Goal: Task Accomplishment & Management: Complete application form

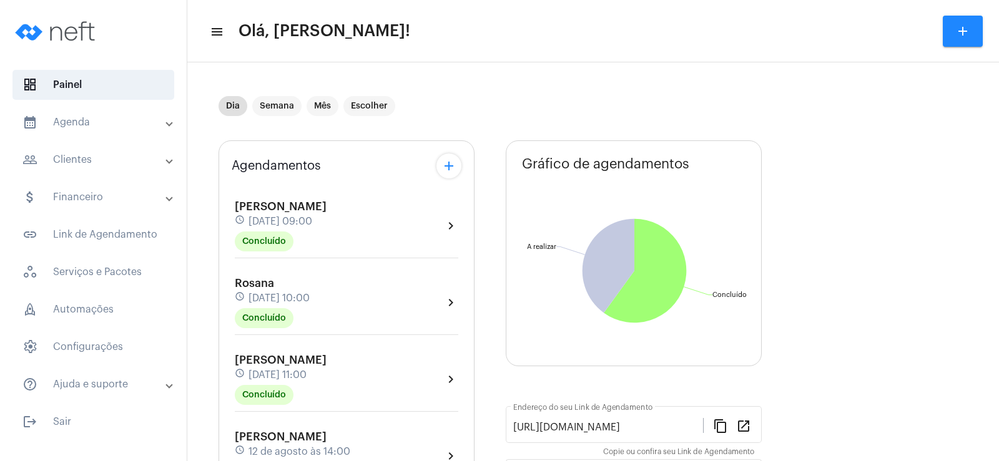
scroll to position [125, 0]
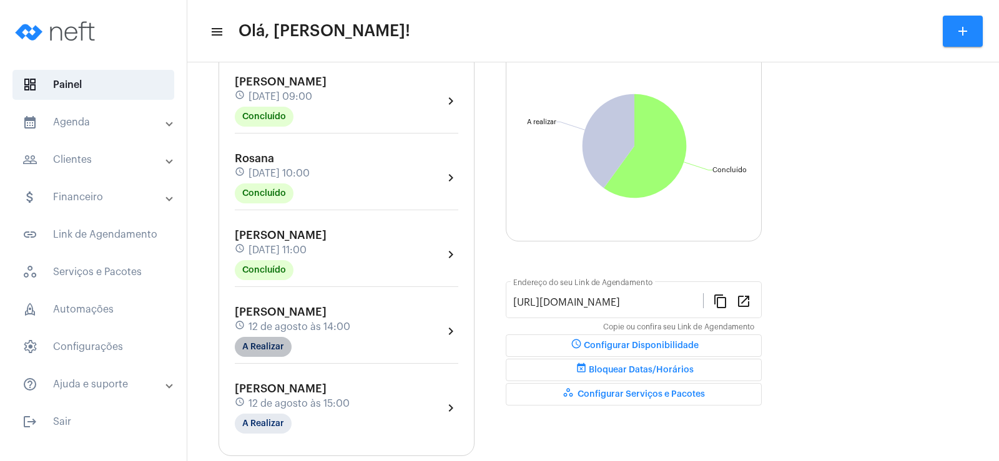
click at [268, 340] on mat-chip "A Realizar" at bounding box center [263, 347] width 57 height 20
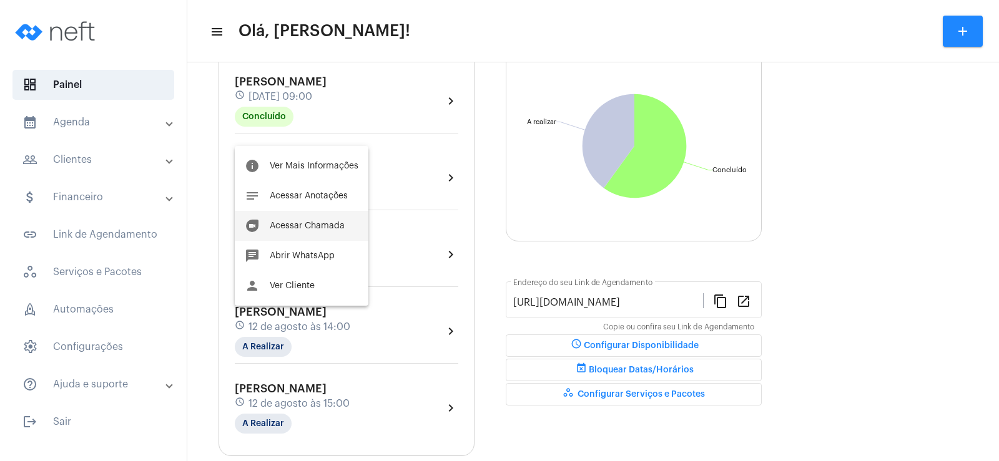
click at [305, 228] on span "Acessar Chamada" at bounding box center [307, 226] width 75 height 9
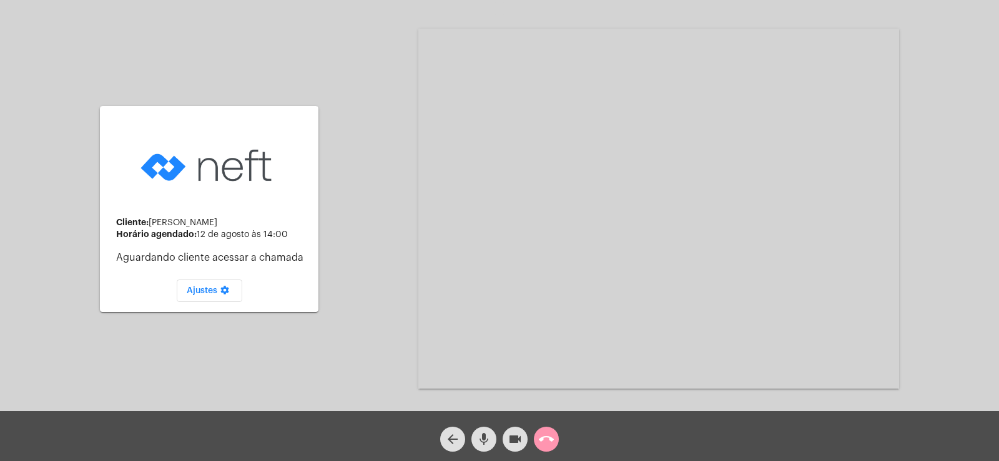
click at [481, 443] on mat-icon "mic" at bounding box center [483, 439] width 15 height 15
click at [527, 437] on button "videocam" at bounding box center [515, 439] width 25 height 25
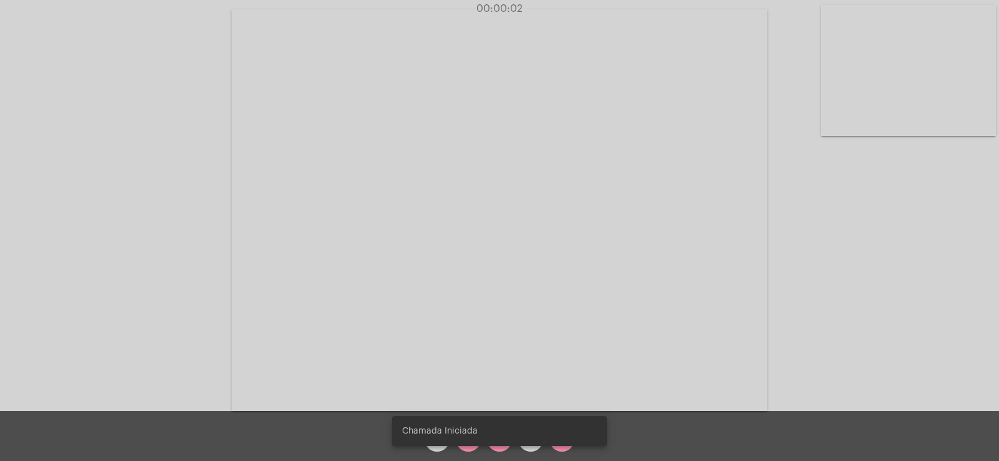
click at [471, 447] on div "Chamada Iniciada" at bounding box center [499, 431] width 245 height 60
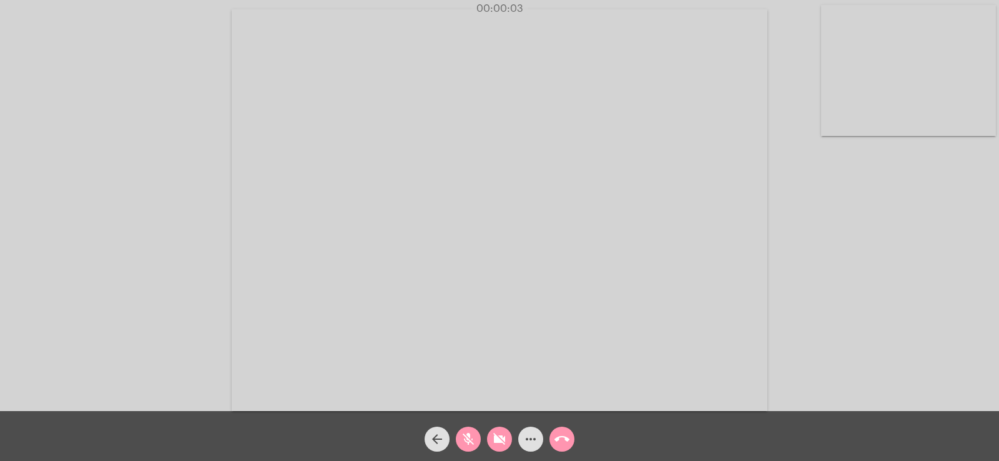
click at [471, 447] on mat-icon "mic_off" at bounding box center [468, 439] width 15 height 15
click at [502, 441] on mat-icon "videocam_off" at bounding box center [499, 439] width 15 height 15
click at [531, 438] on mat-icon "more_horiz" at bounding box center [530, 439] width 15 height 15
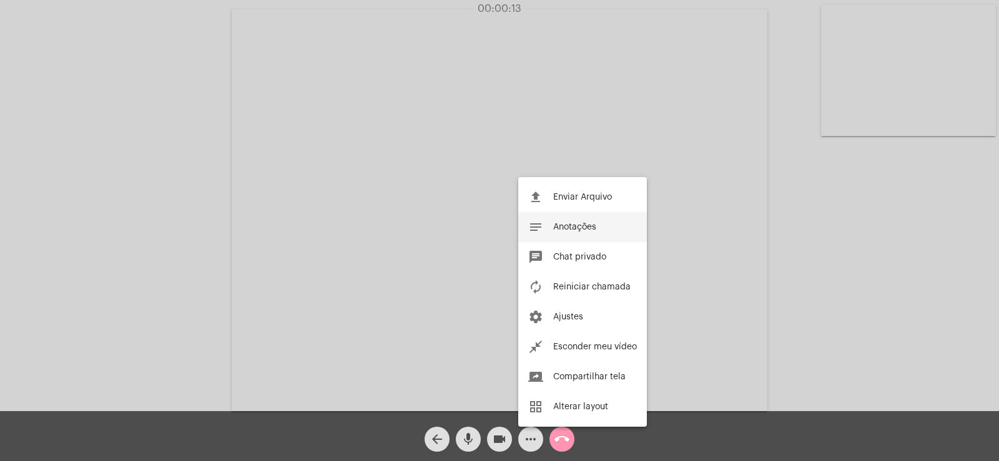
click at [569, 225] on span "Anotações" at bounding box center [574, 227] width 43 height 9
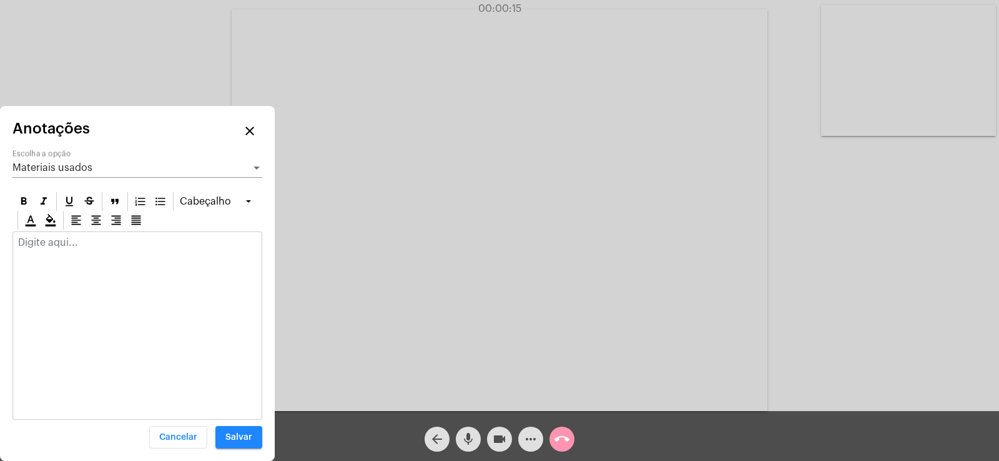
click at [67, 163] on span "Materiais usados" at bounding box center [52, 168] width 80 height 10
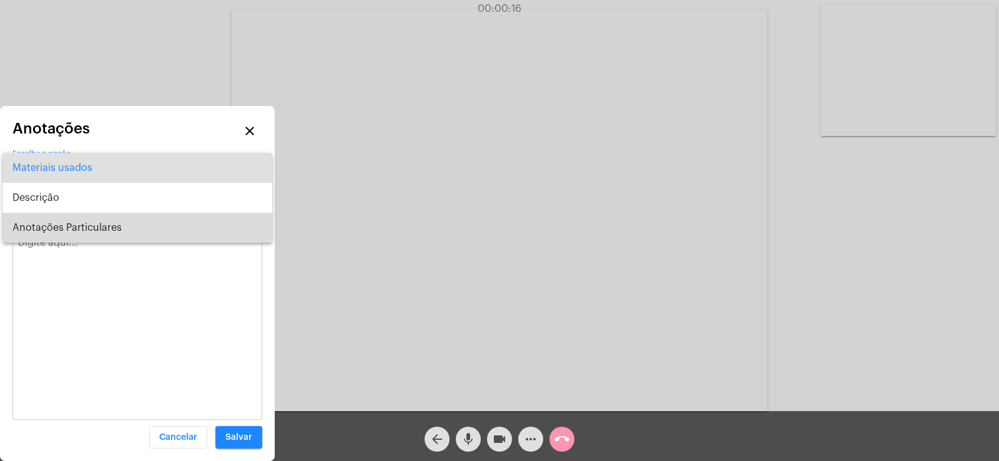
click at [87, 225] on span "Anotações Particulares" at bounding box center [137, 228] width 250 height 30
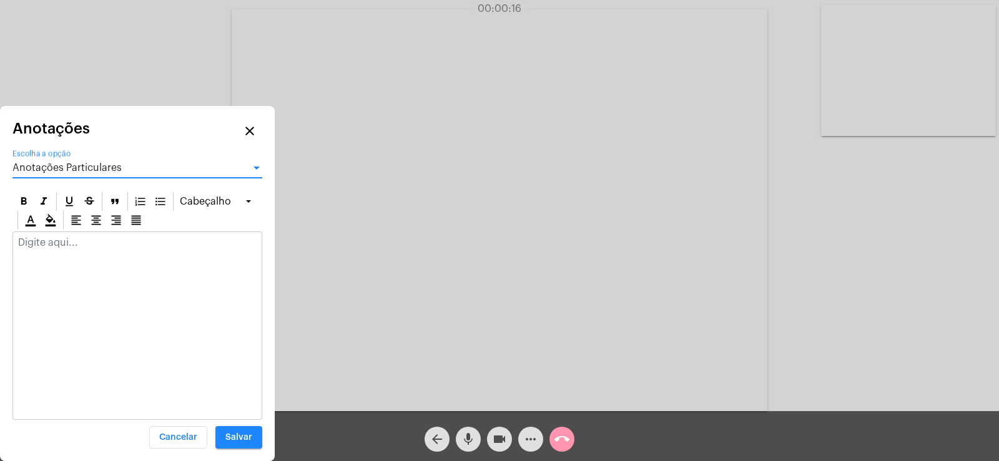
click at [79, 247] on p at bounding box center [137, 242] width 239 height 11
click at [498, 442] on mat-icon "videocam" at bounding box center [499, 439] width 15 height 15
click at [498, 442] on mat-icon "videocam_off" at bounding box center [499, 439] width 15 height 15
click at [34, 242] on p at bounding box center [137, 242] width 239 height 11
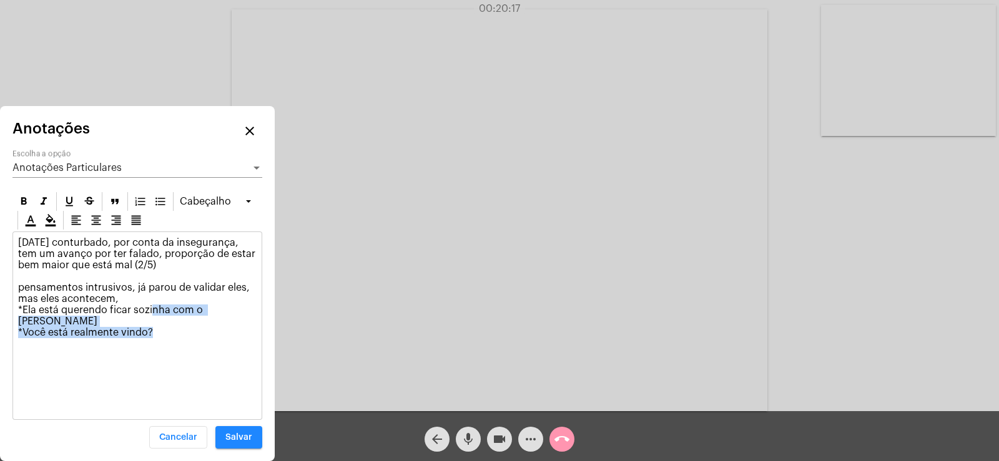
click at [237, 315] on p "[DATE] conturbado, por conta da insegurança, tem um avanço por ter falado, prop…" at bounding box center [137, 287] width 239 height 101
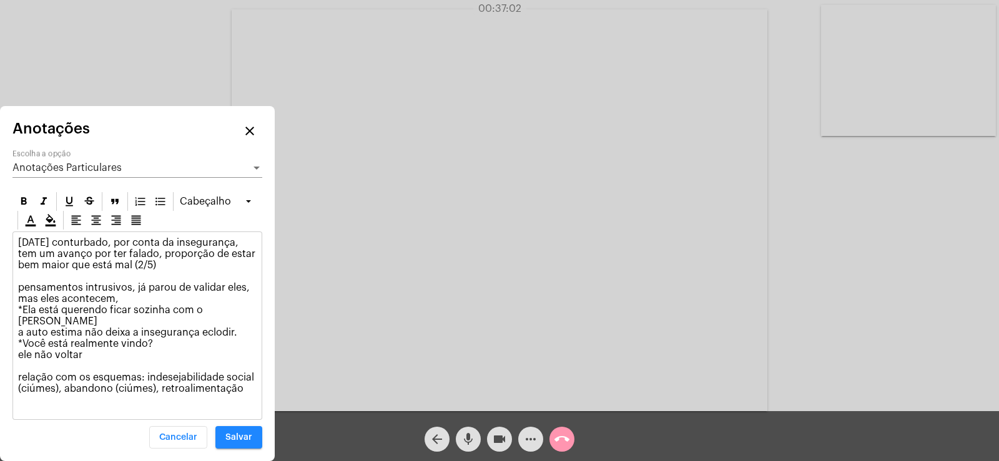
click at [458, 444] on button "mic" at bounding box center [468, 439] width 25 height 25
click at [505, 435] on mat-icon "videocam" at bounding box center [499, 439] width 15 height 15
click at [461, 438] on mat-icon "mic_off" at bounding box center [468, 439] width 15 height 15
click at [496, 442] on mat-icon "videocam_off" at bounding box center [499, 439] width 15 height 15
click at [240, 383] on p "[DATE] conturbado, por conta da insegurança, tem um avanço por ter falado, prop…" at bounding box center [137, 315] width 239 height 157
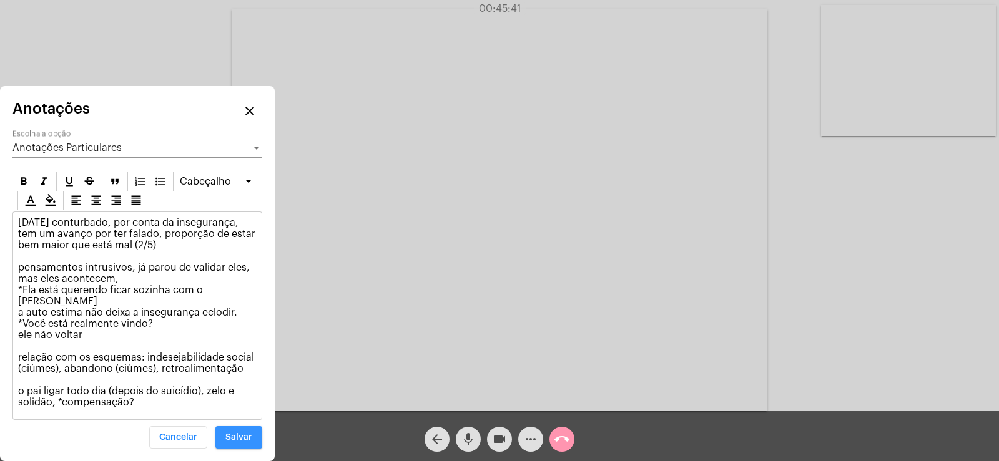
click at [248, 436] on span "Salvar" at bounding box center [238, 437] width 27 height 9
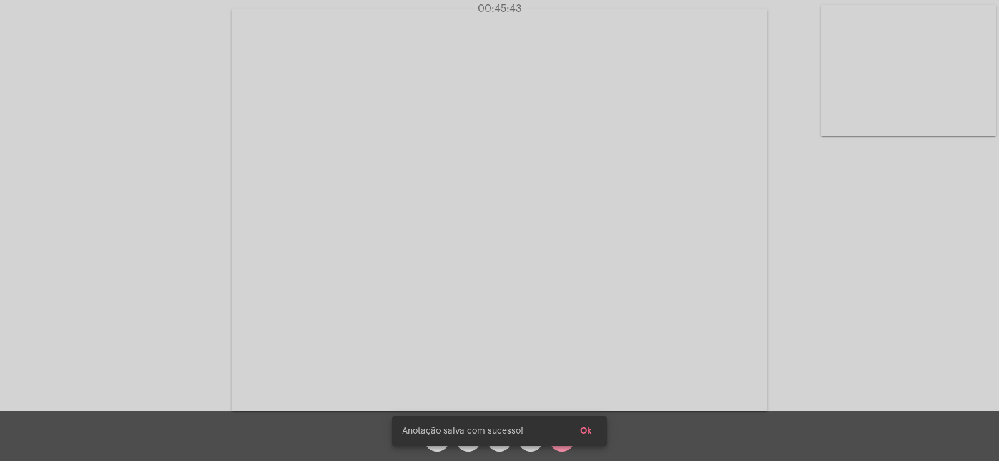
click at [586, 430] on span "Ok" at bounding box center [586, 431] width 12 height 9
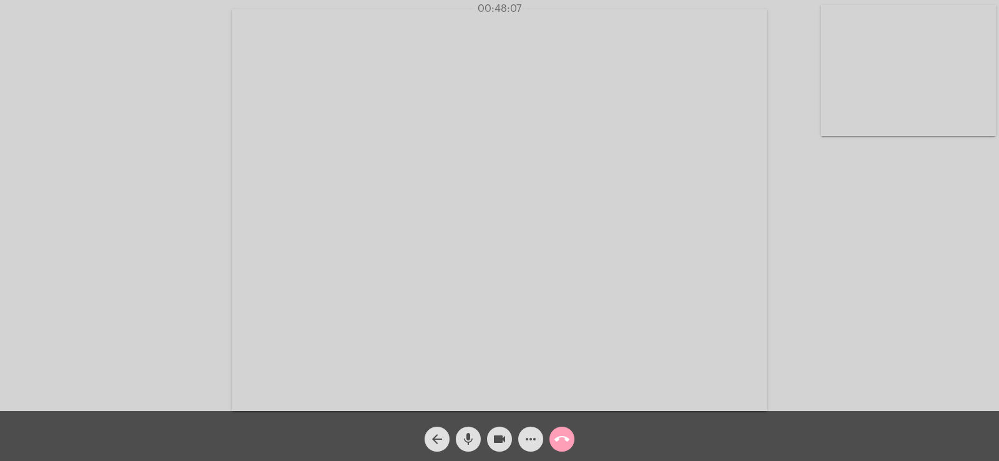
click at [566, 435] on mat-icon "call_end" at bounding box center [561, 439] width 15 height 15
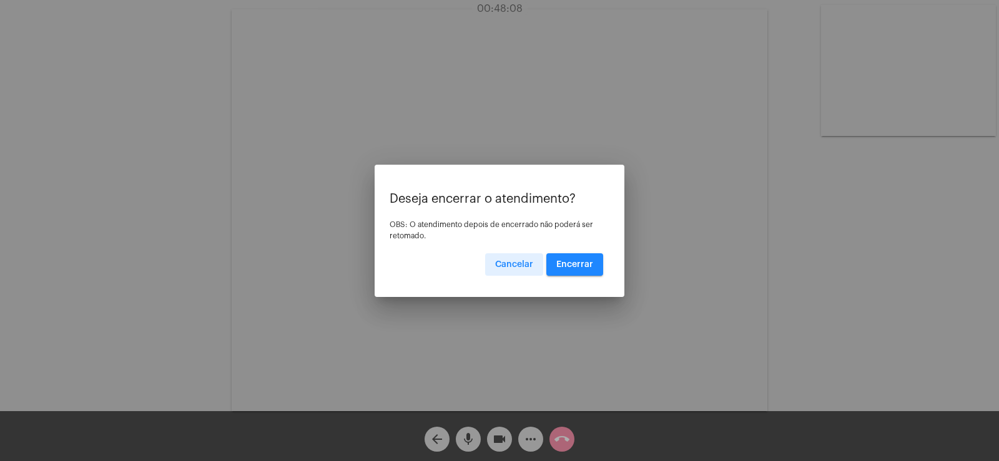
click at [584, 263] on span "Encerrar" at bounding box center [574, 264] width 37 height 9
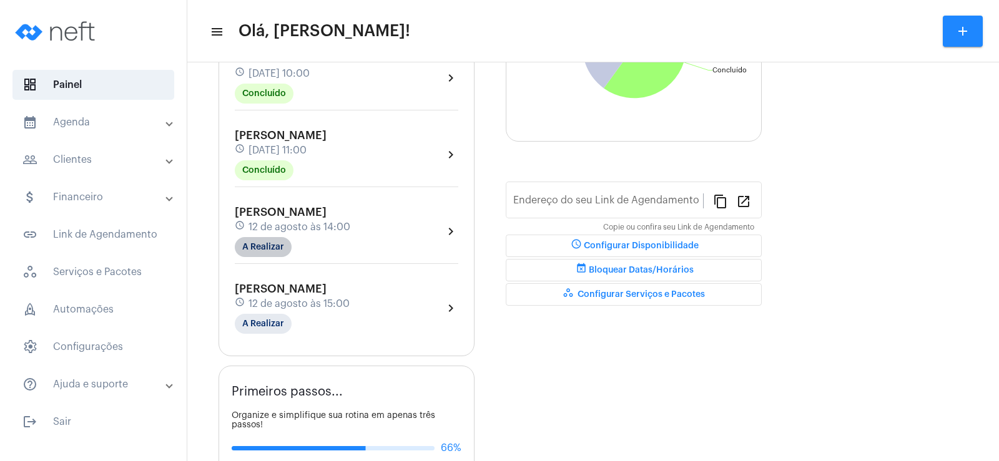
type input "[URL][DOMAIN_NAME]"
click at [265, 243] on mat-chip "A Realizar" at bounding box center [263, 247] width 57 height 20
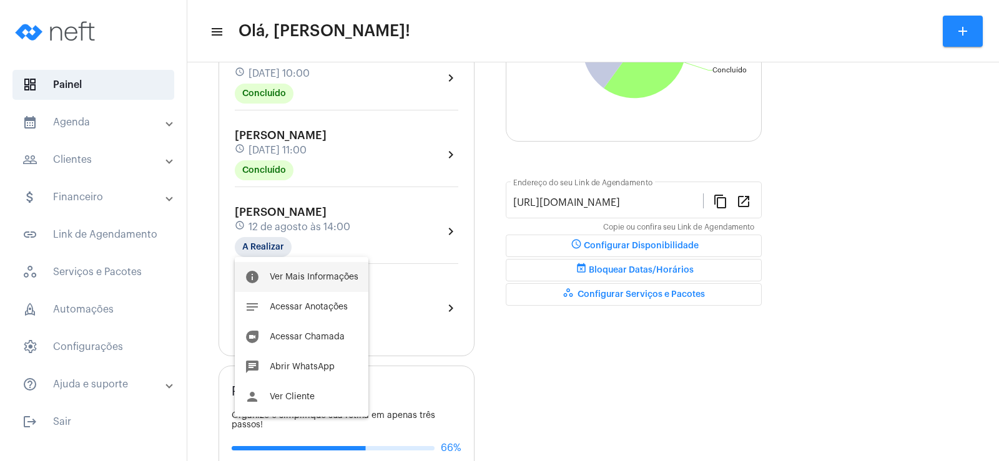
click at [306, 276] on span "Ver Mais Informações" at bounding box center [314, 277] width 89 height 9
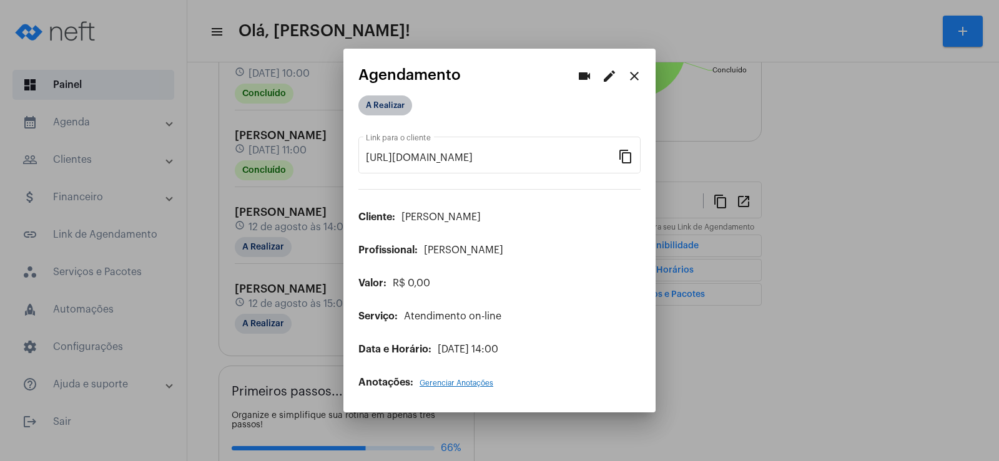
click at [392, 111] on mat-chip "A Realizar" at bounding box center [385, 106] width 54 height 20
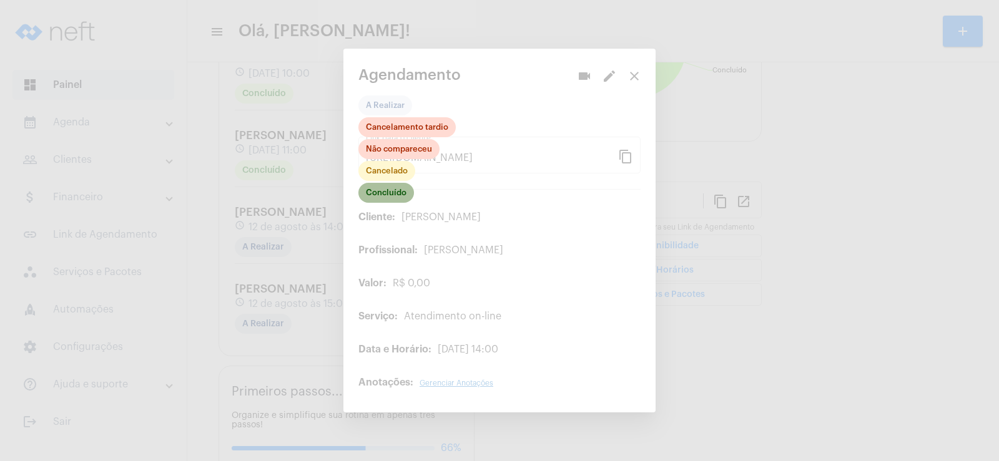
click at [396, 199] on mat-chip "Concluído" at bounding box center [386, 193] width 56 height 20
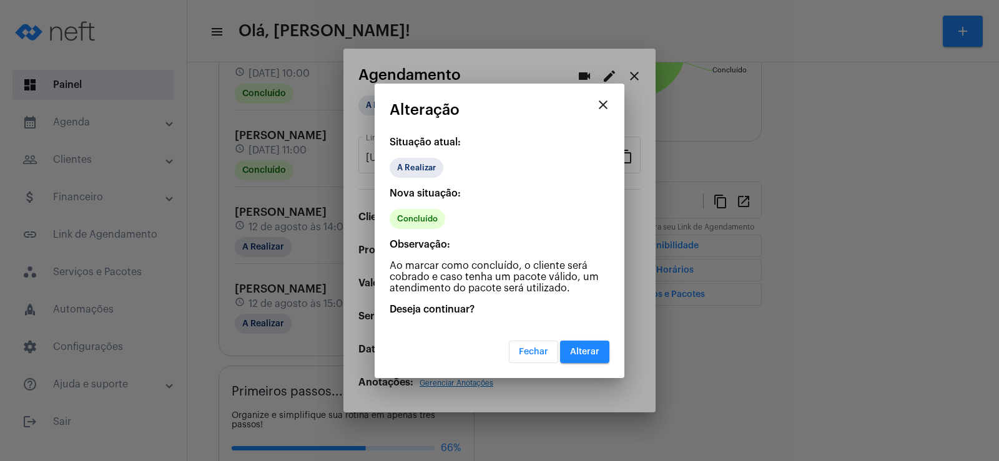
click at [579, 347] on button "Alterar" at bounding box center [584, 352] width 49 height 22
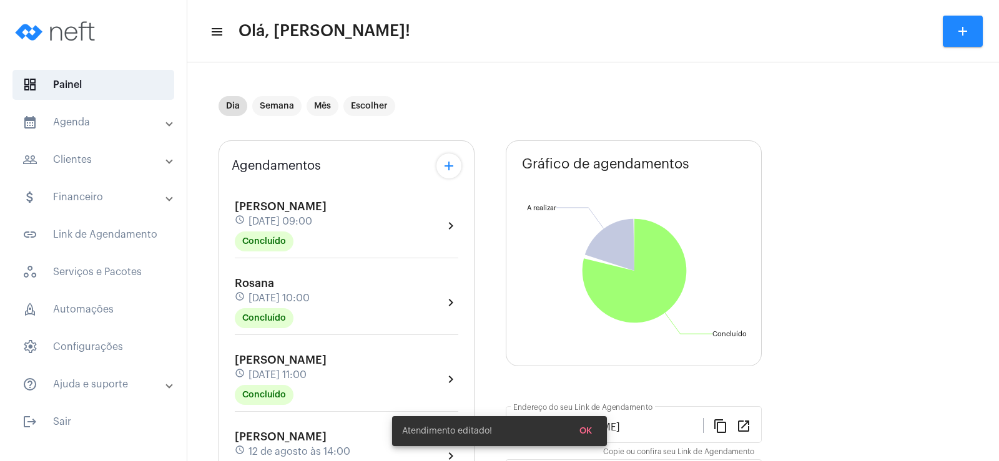
scroll to position [125, 0]
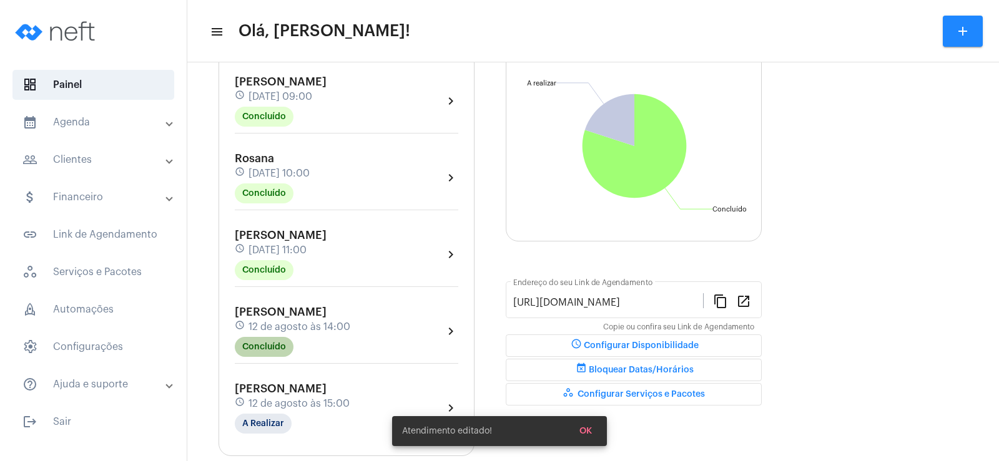
click at [268, 352] on mat-chip "Concluído" at bounding box center [264, 347] width 59 height 20
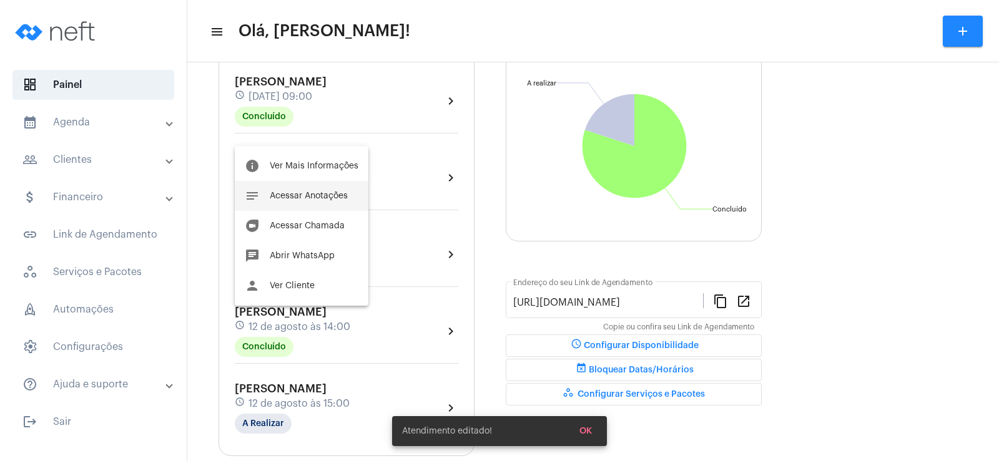
click at [333, 193] on span "Acessar Anotações" at bounding box center [309, 196] width 78 height 9
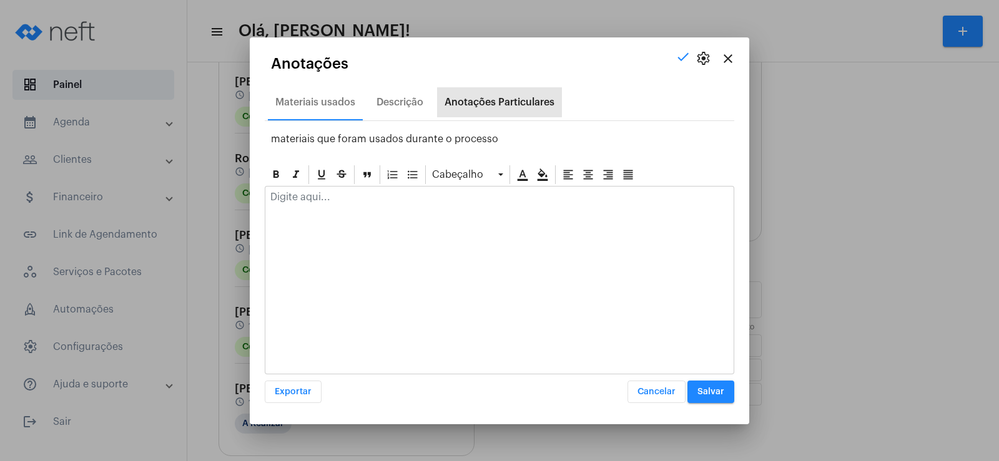
click at [479, 99] on div "Anotações Particulares" at bounding box center [500, 102] width 110 height 11
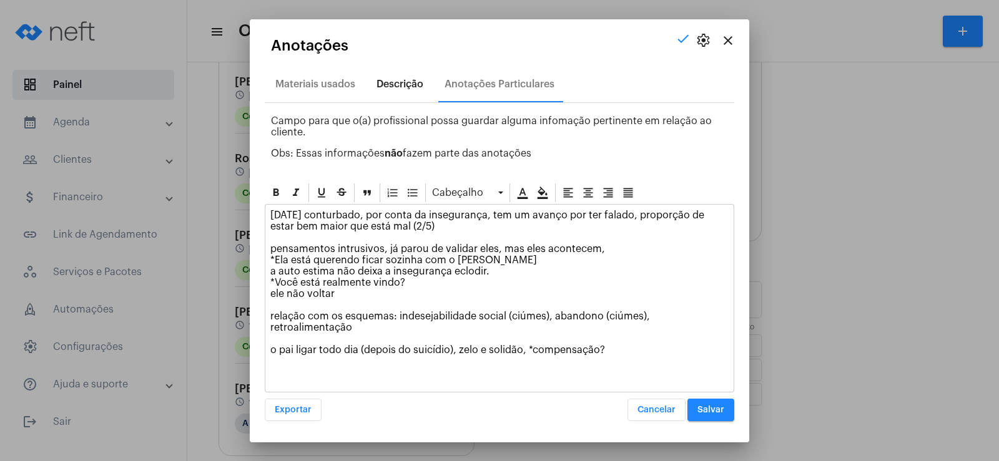
click at [398, 87] on div "Descrição" at bounding box center [399, 84] width 47 height 11
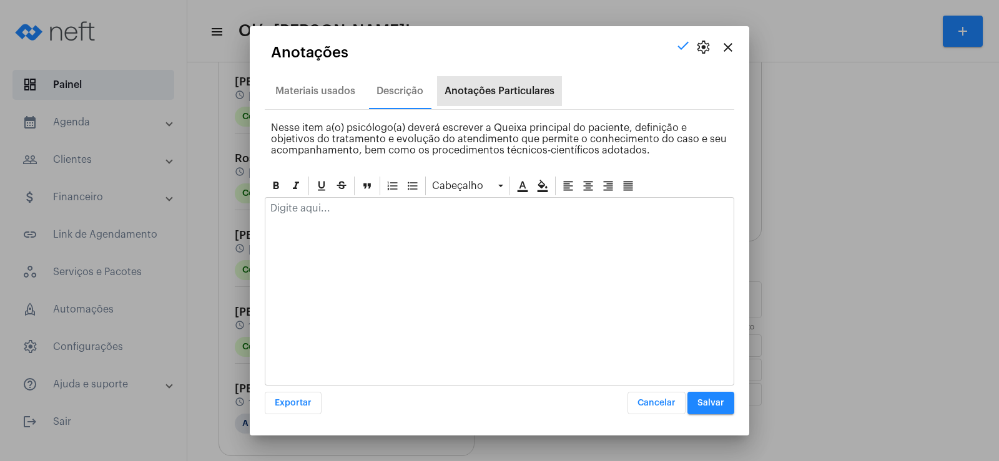
click at [495, 82] on div "Anotações Particulares" at bounding box center [499, 91] width 125 height 30
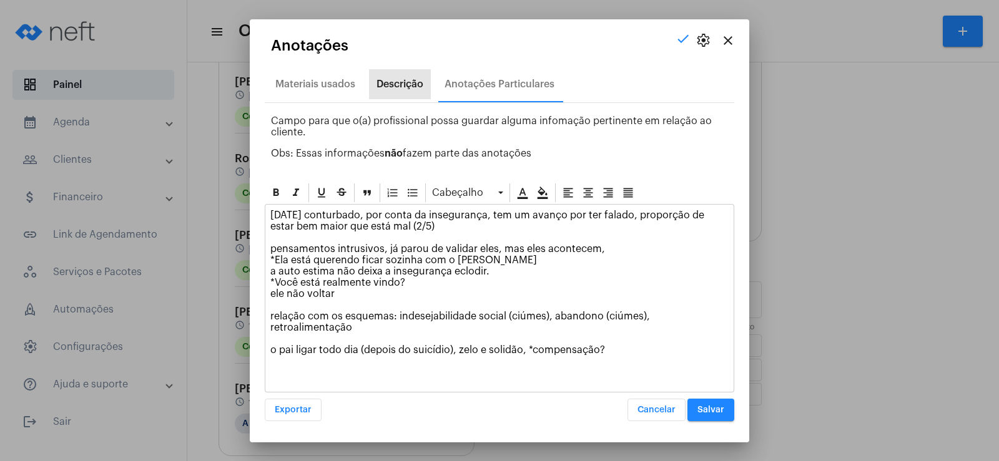
click at [381, 84] on div "Descrição" at bounding box center [399, 84] width 47 height 11
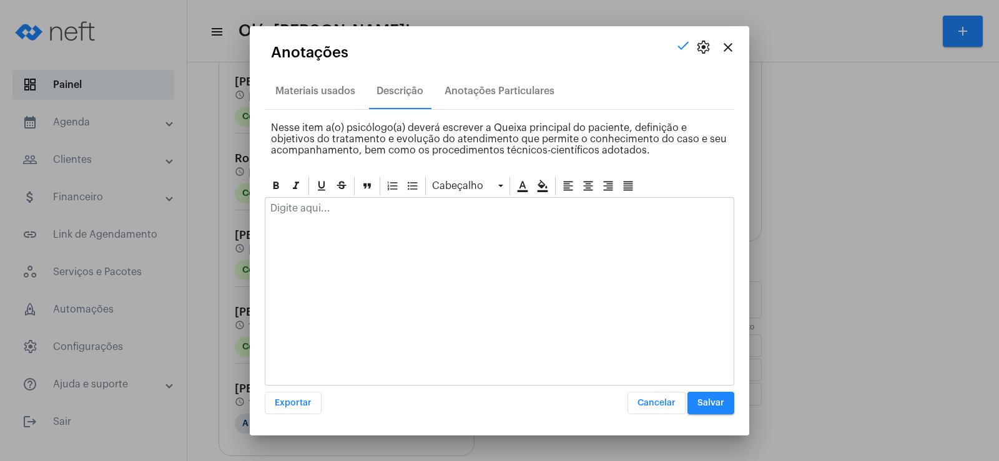
click at [303, 217] on div at bounding box center [499, 211] width 468 height 27
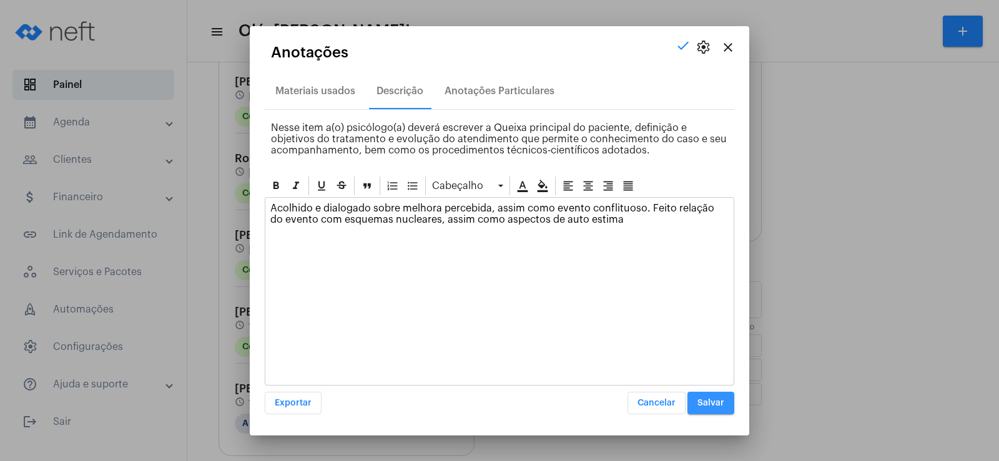
click at [720, 406] on span "Salvar" at bounding box center [710, 403] width 27 height 9
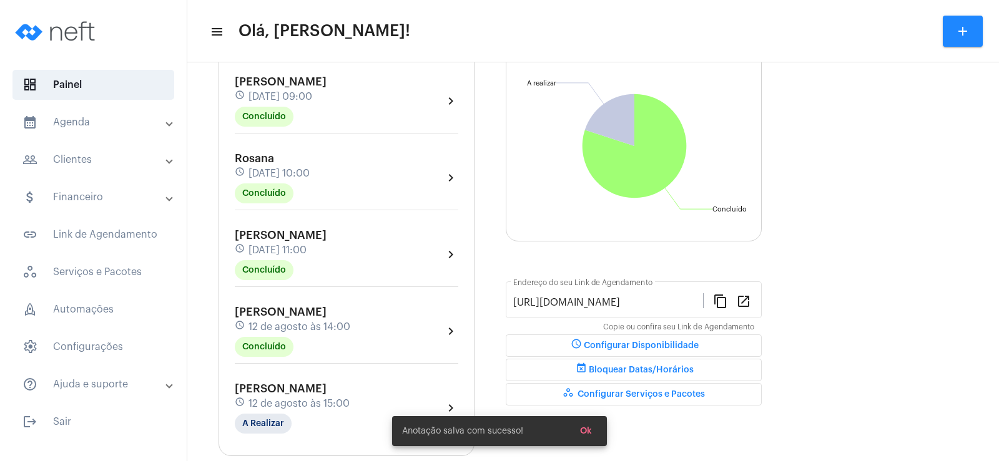
scroll to position [312, 0]
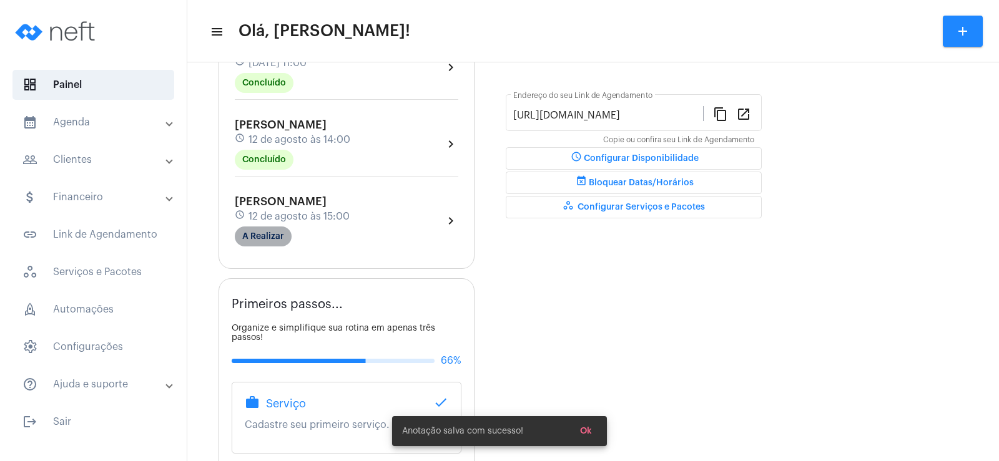
click at [271, 237] on mat-chip "A Realizar" at bounding box center [263, 237] width 57 height 20
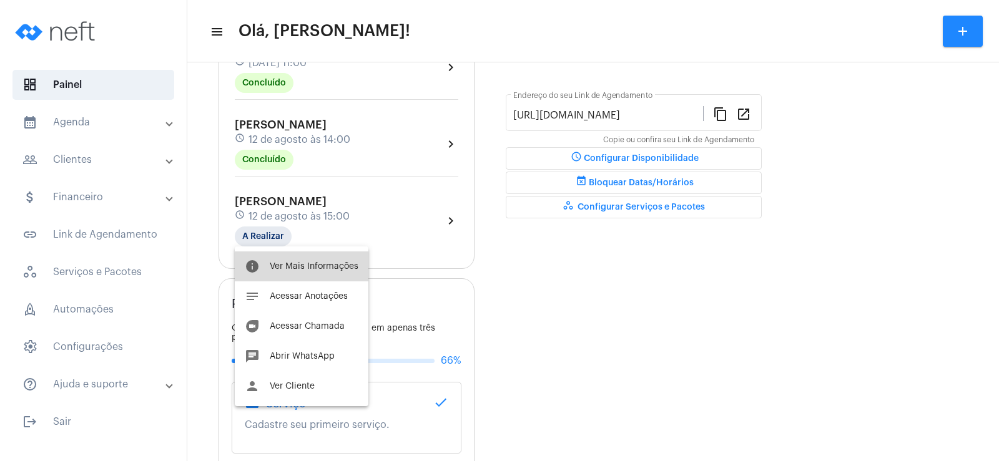
click at [310, 268] on span "Ver Mais Informações" at bounding box center [314, 266] width 89 height 9
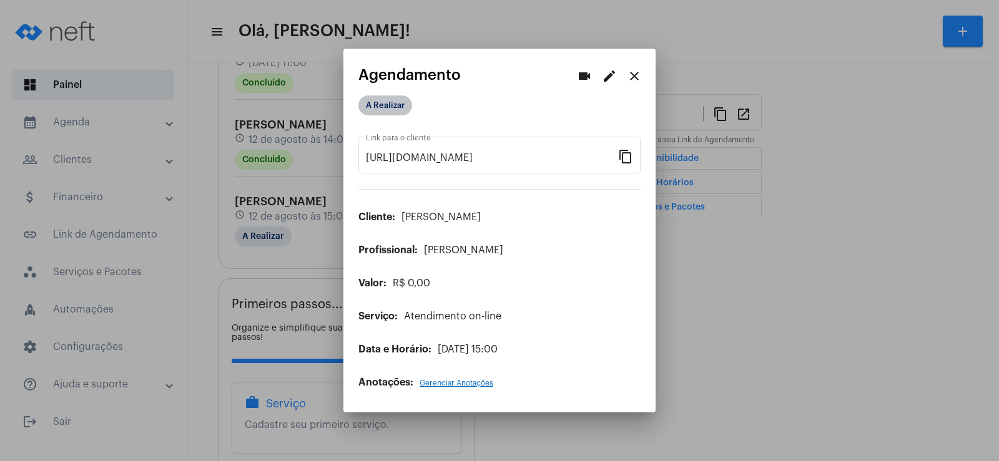
click at [391, 114] on mat-chip "A Realizar" at bounding box center [385, 106] width 54 height 20
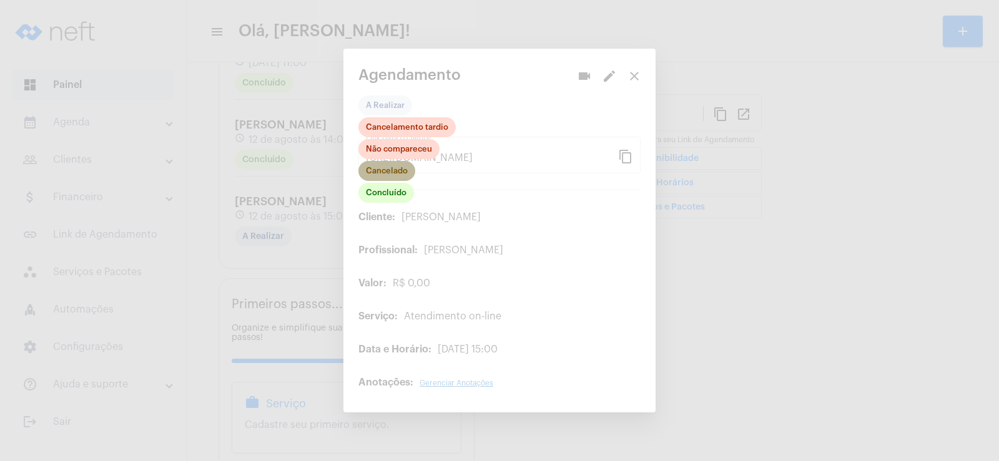
click at [386, 165] on mat-chip "Cancelado" at bounding box center [386, 171] width 57 height 20
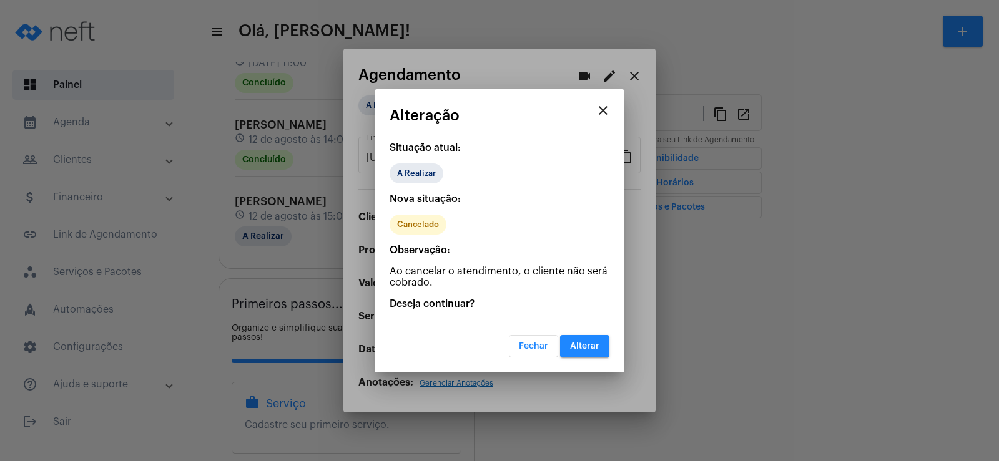
click at [585, 348] on span "Alterar" at bounding box center [584, 346] width 29 height 9
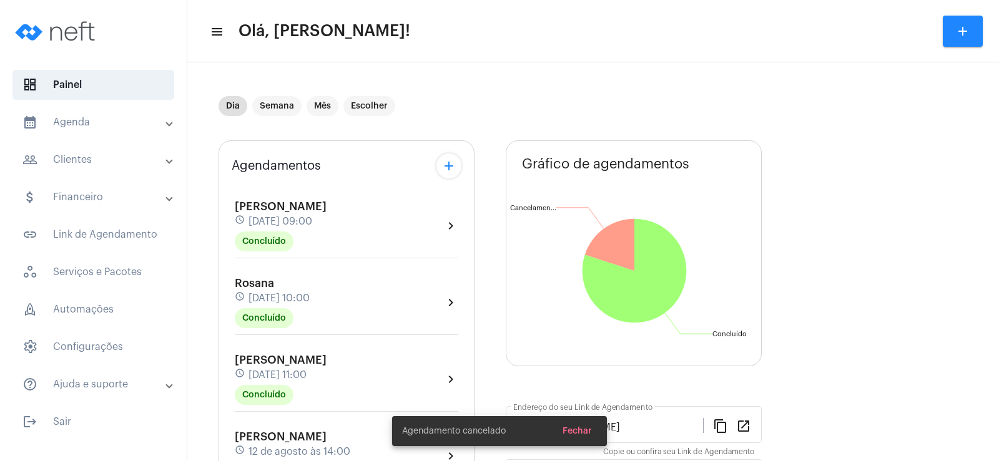
click at [451, 173] on mat-icon "add" at bounding box center [448, 166] width 15 height 15
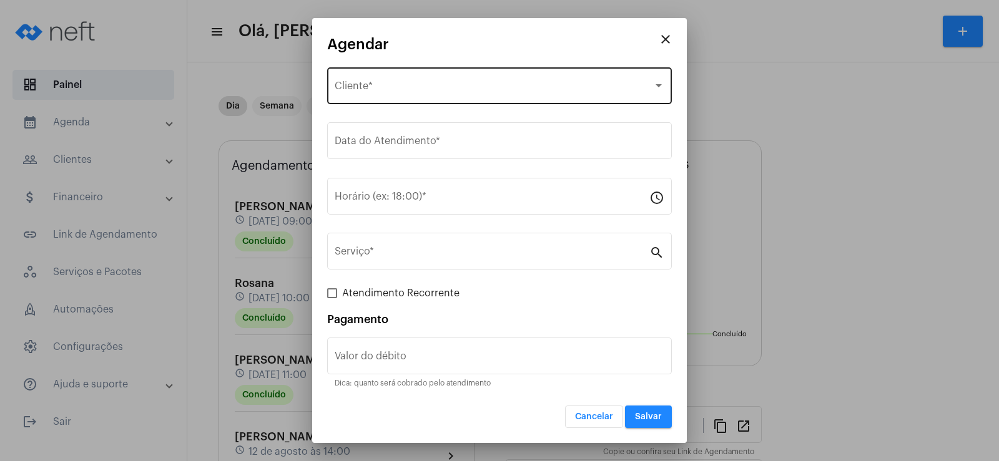
click at [409, 91] on span "Selecione o Cliente" at bounding box center [494, 88] width 318 height 11
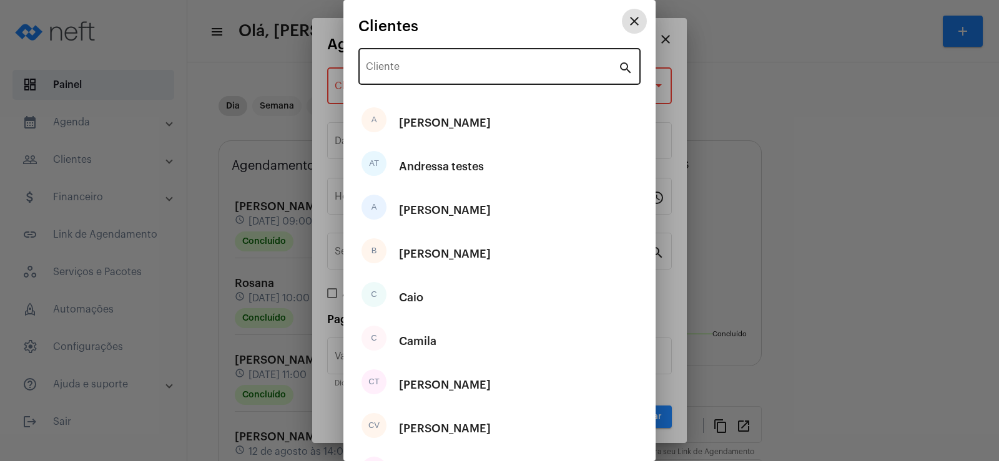
click at [410, 71] on input "Cliente" at bounding box center [492, 69] width 252 height 11
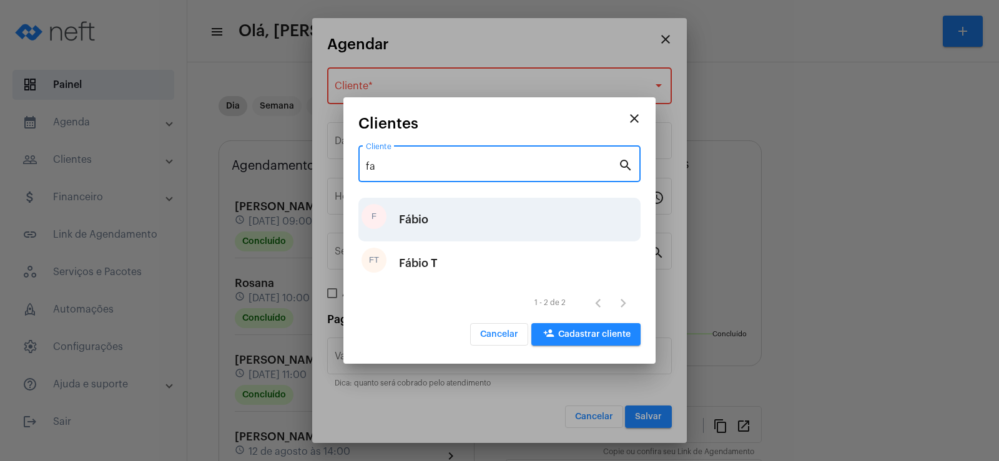
type input "fa"
click at [441, 218] on div "F Fábio" at bounding box center [499, 220] width 282 height 44
type input "R$"
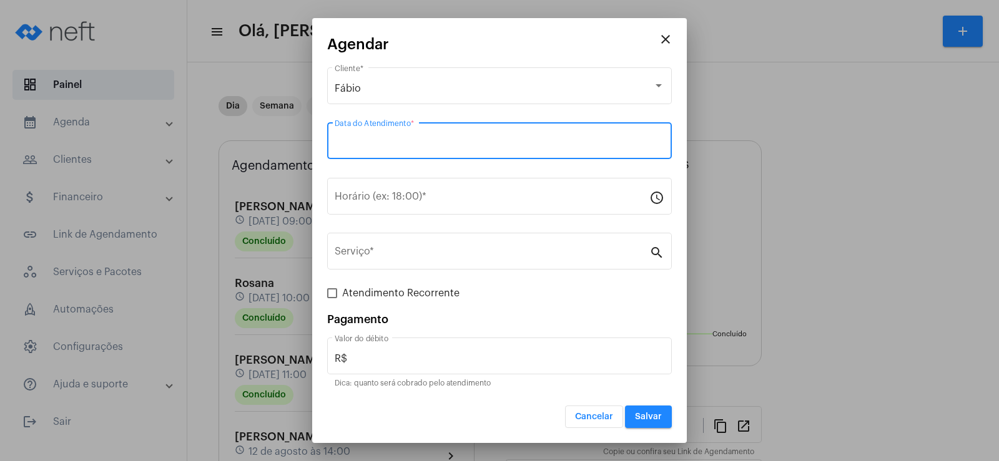
click at [381, 145] on input "Data do Atendimento *" at bounding box center [500, 143] width 330 height 11
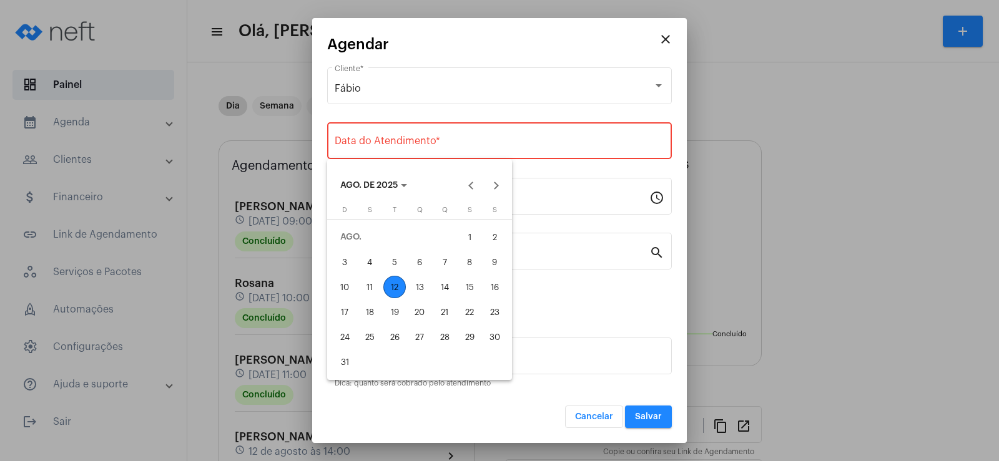
click at [388, 281] on div "12" at bounding box center [394, 287] width 22 height 22
type input "[DATE]"
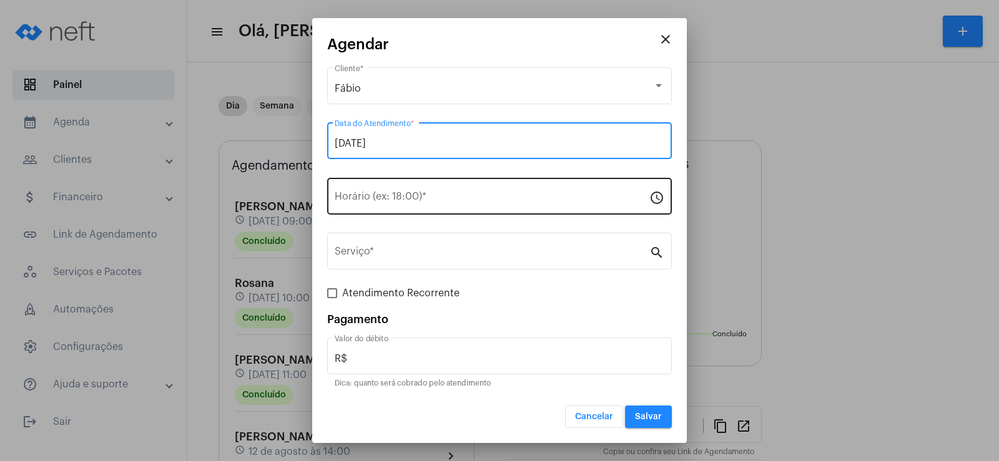
click at [383, 200] on input "Horário (ex: 18:00) *" at bounding box center [492, 199] width 315 height 11
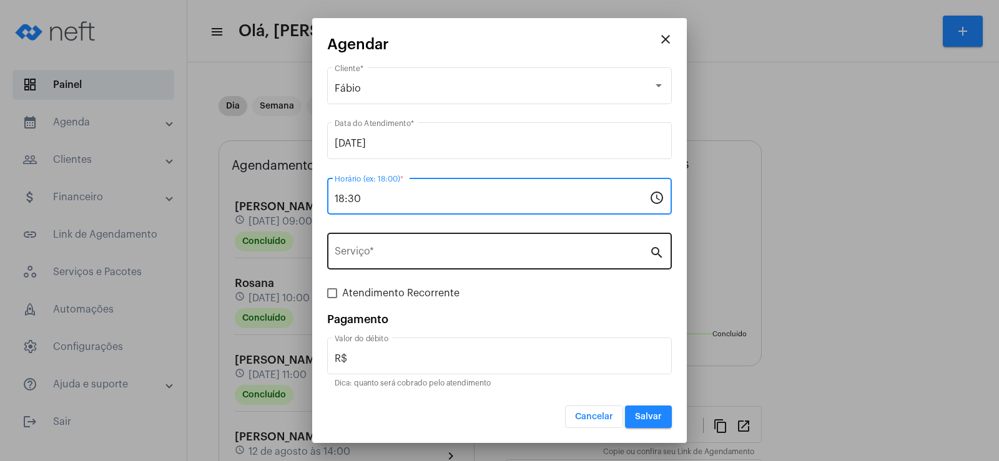
type input "18:30"
click at [388, 258] on input "Serviço *" at bounding box center [492, 253] width 315 height 11
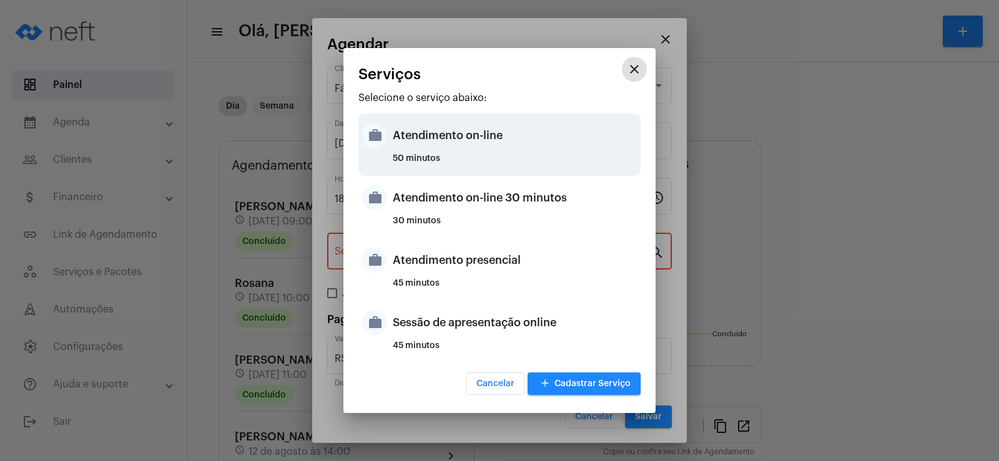
click at [432, 130] on div "Atendimento on-line" at bounding box center [515, 135] width 245 height 37
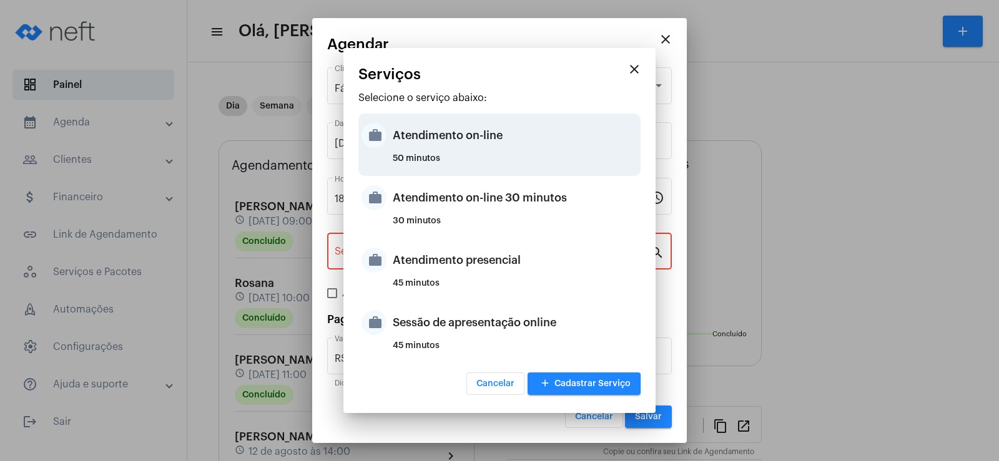
type input "Atendimento on-line"
type input "R$ 0"
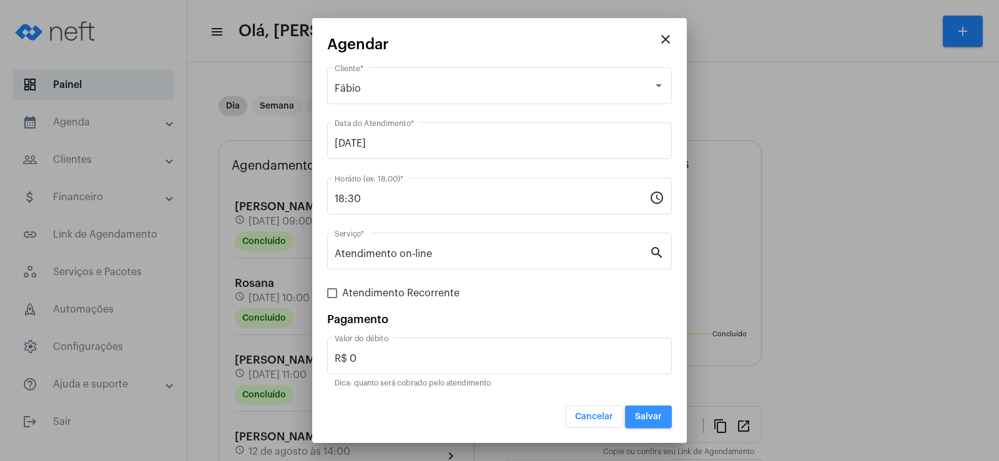
click at [640, 416] on span "Salvar" at bounding box center [648, 417] width 27 height 9
